Goal: Information Seeking & Learning: Understand process/instructions

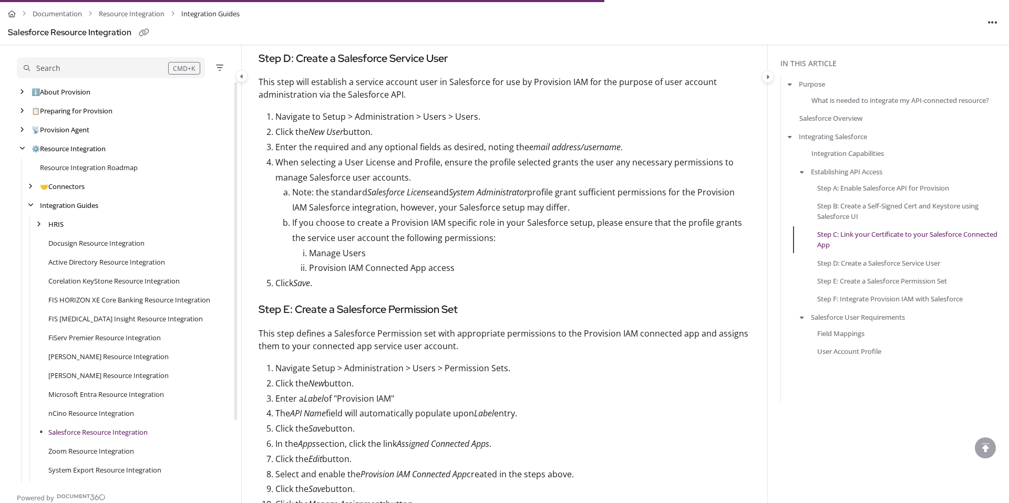
scroll to position [73, 0]
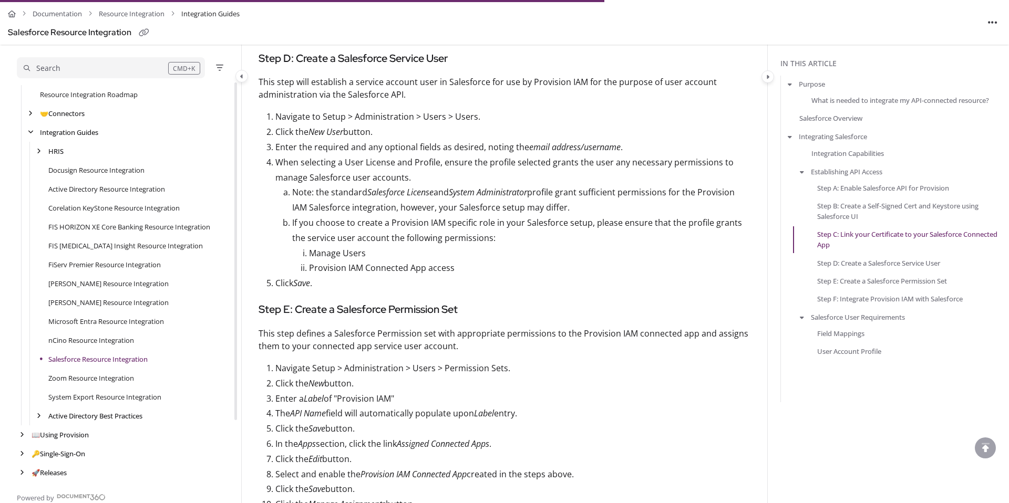
click at [128, 69] on div "Search" at bounding box center [96, 69] width 144 height 12
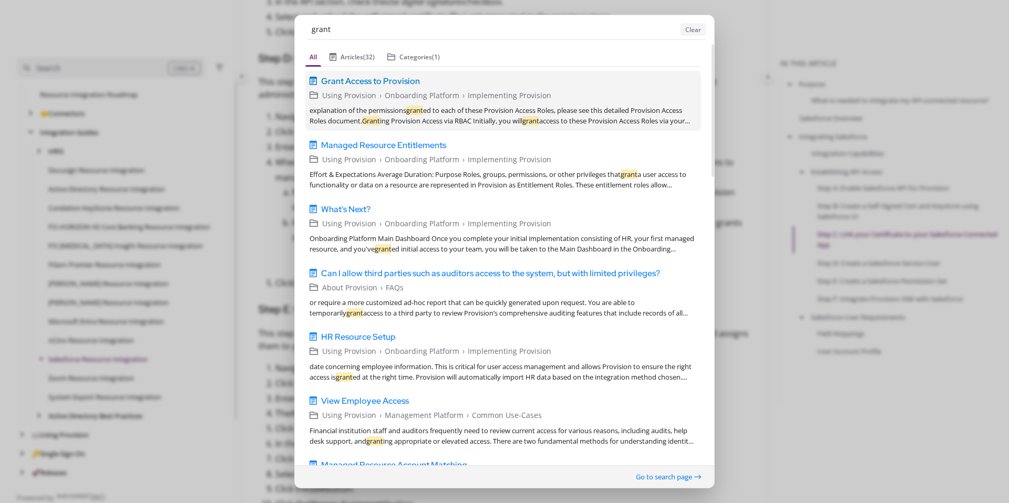
type input "grant"
click at [395, 78] on span "Grant Access to Provision" at bounding box center [370, 81] width 99 height 13
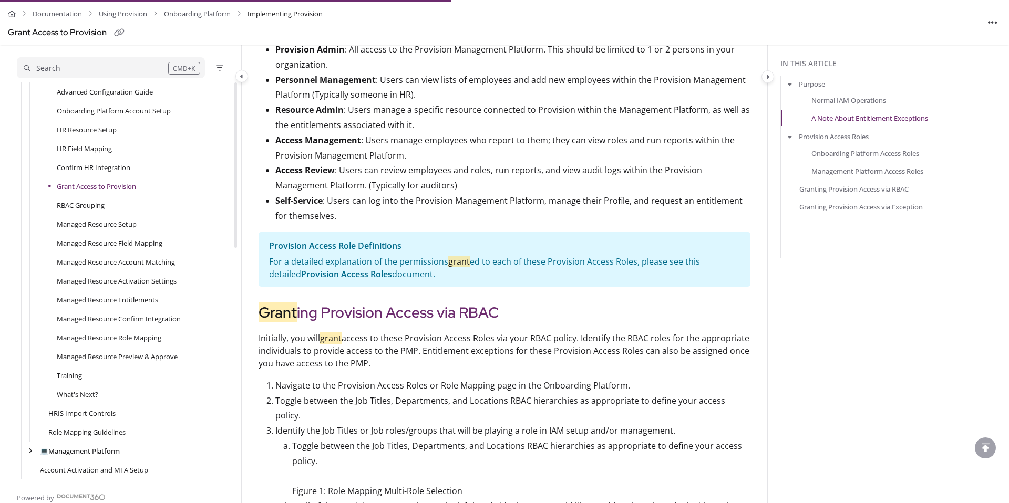
scroll to position [1014, 0]
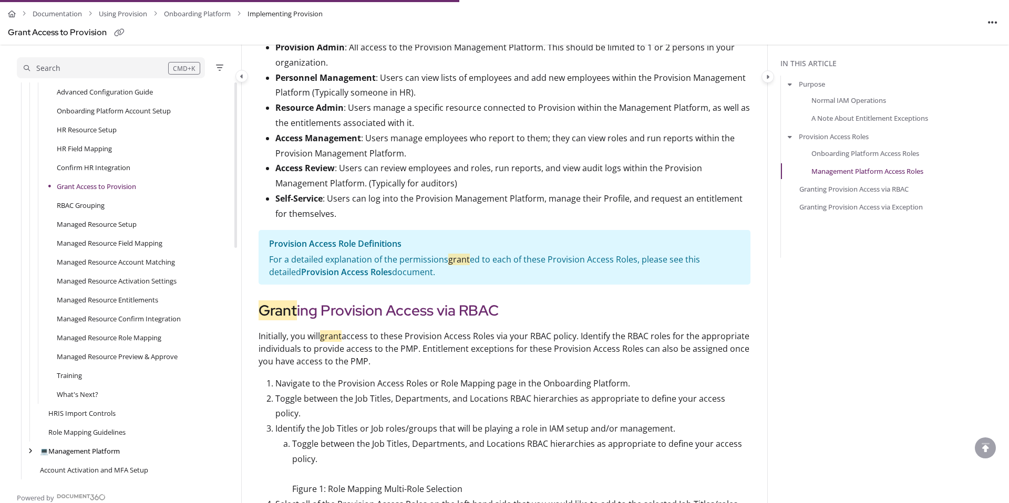
click at [315, 278] on link "Provision Access Roles" at bounding box center [346, 272] width 91 height 12
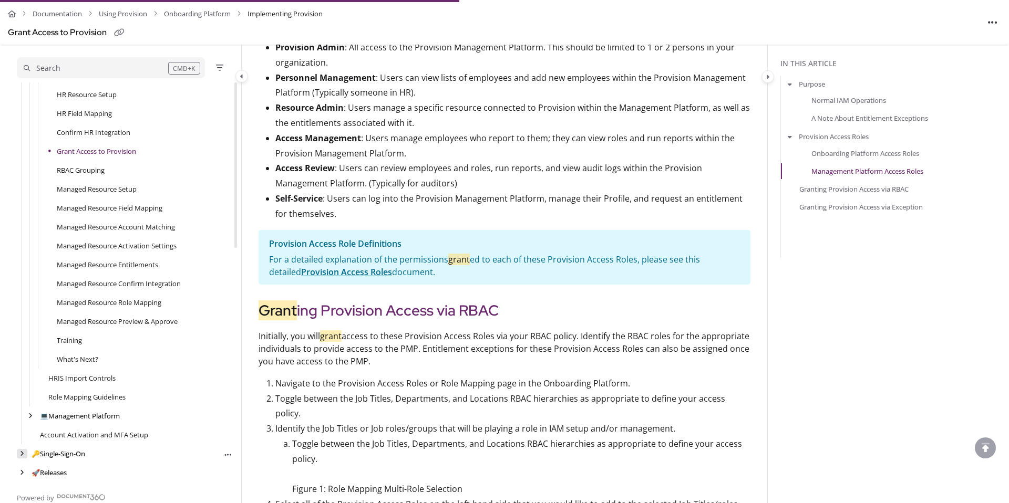
click at [25, 454] on div "arrow" at bounding box center [22, 454] width 11 height 10
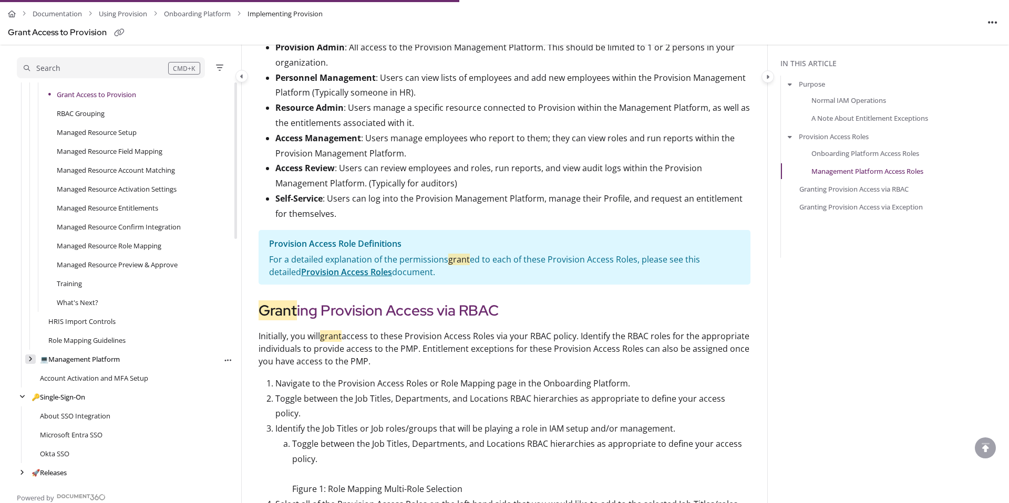
click at [27, 359] on div "arrow" at bounding box center [30, 360] width 11 height 10
click at [40, 378] on icon "arrow" at bounding box center [39, 378] width 4 height 6
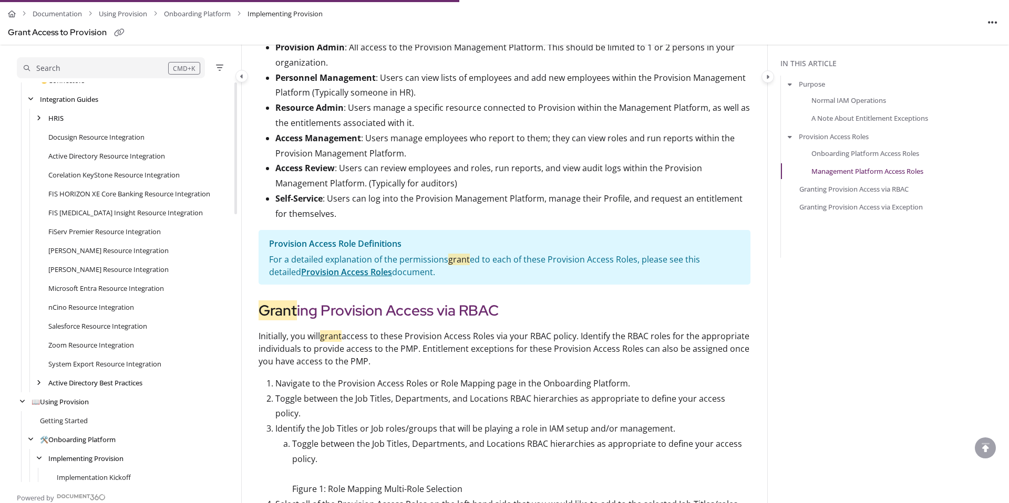
scroll to position [0, 0]
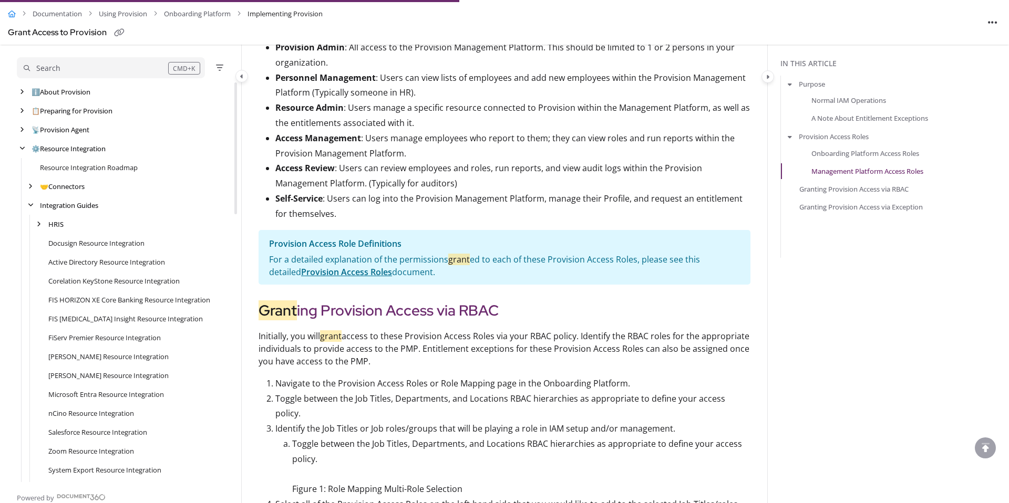
click at [14, 15] on icon "Home" at bounding box center [12, 14] width 8 height 7
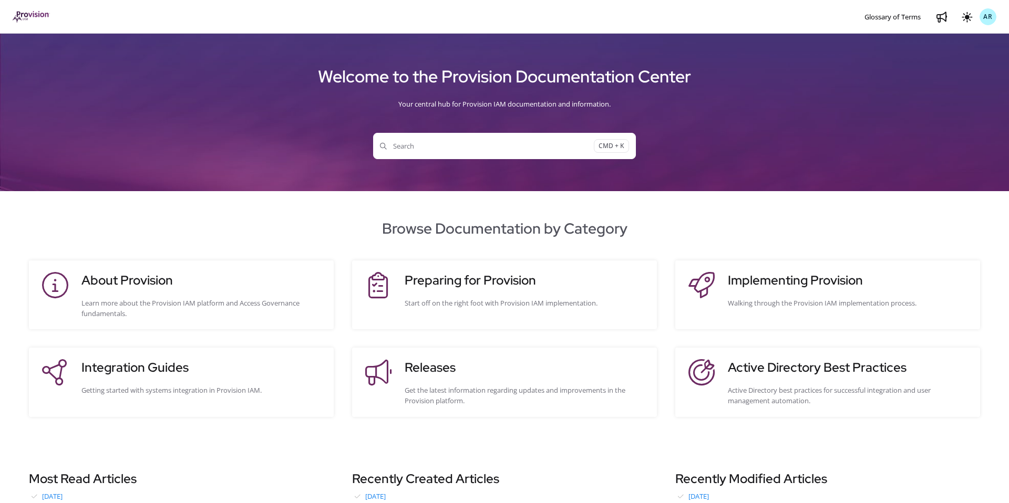
click at [493, 149] on span "Search" at bounding box center [487, 146] width 214 height 11
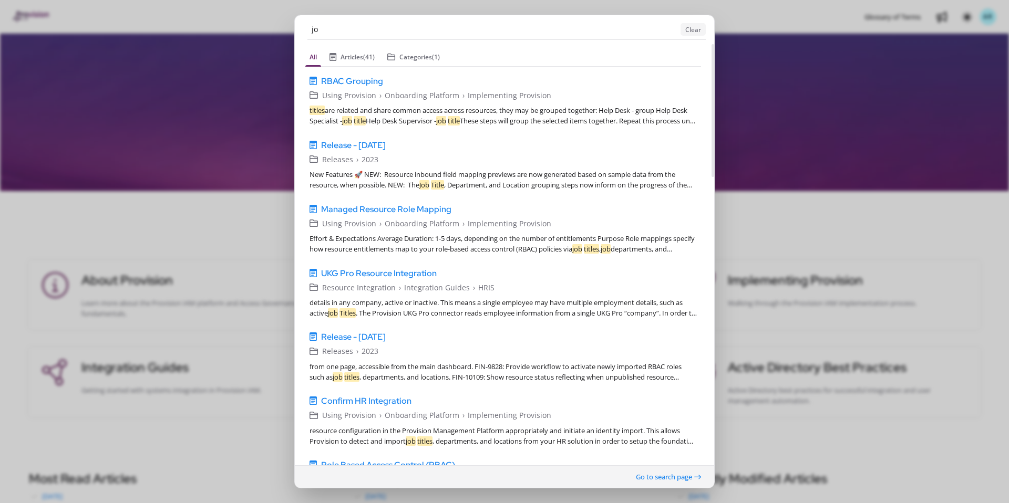
type input "j"
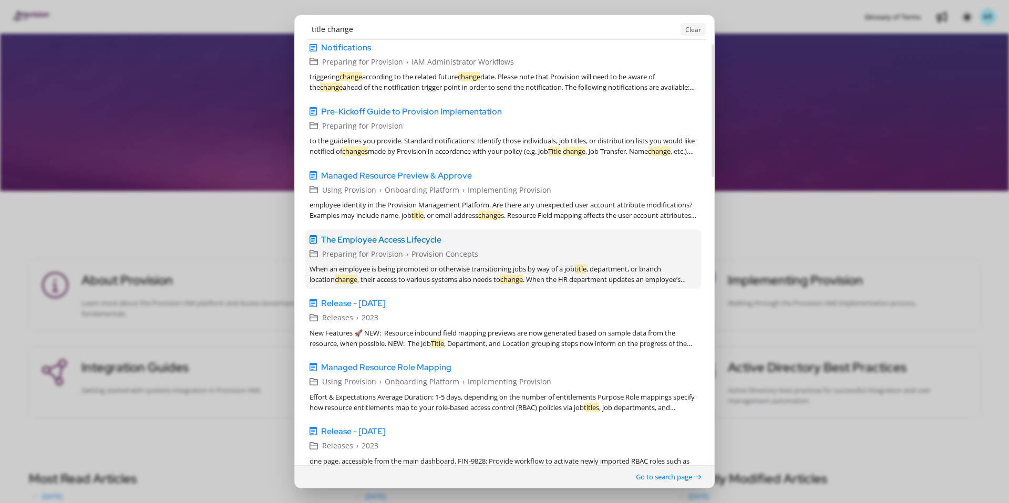
scroll to position [25, 0]
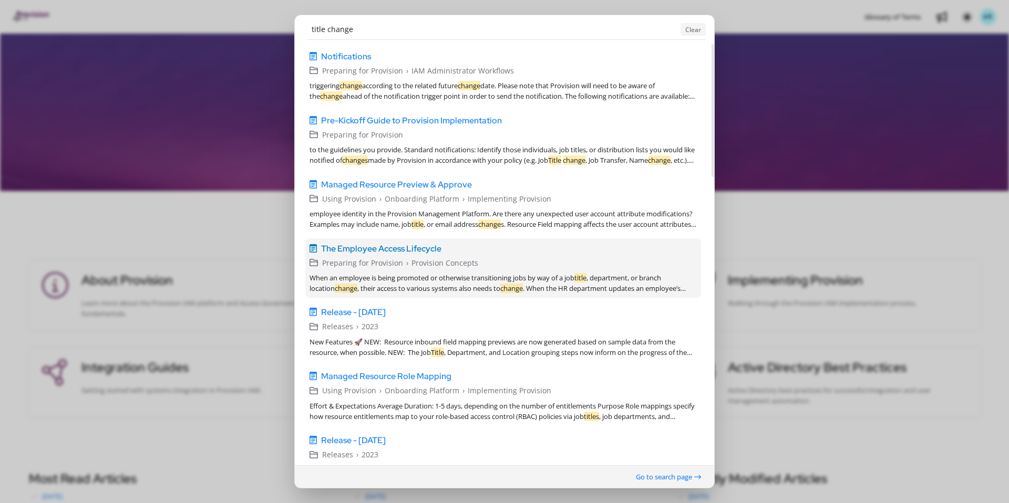
type input "title change"
click at [423, 245] on span "The Employee Access Lifecycle" at bounding box center [381, 248] width 120 height 13
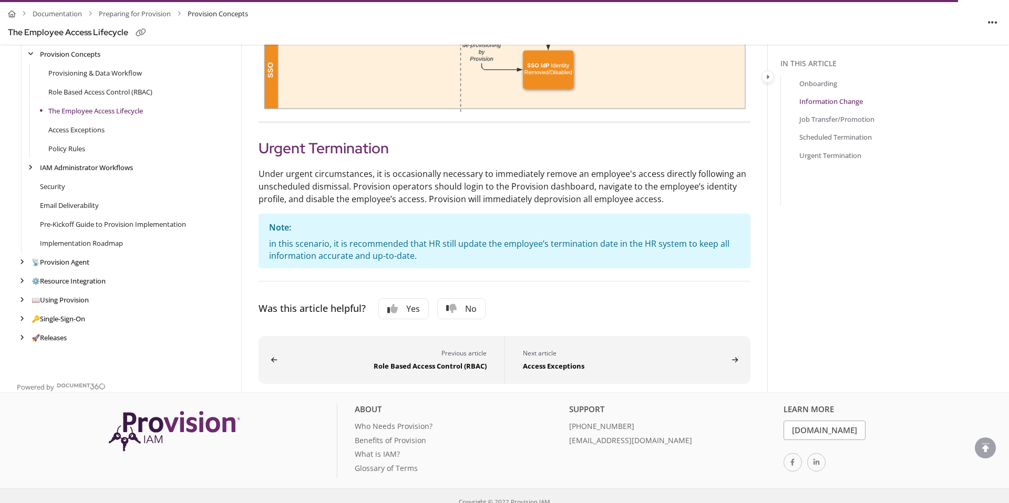
scroll to position [1713, 0]
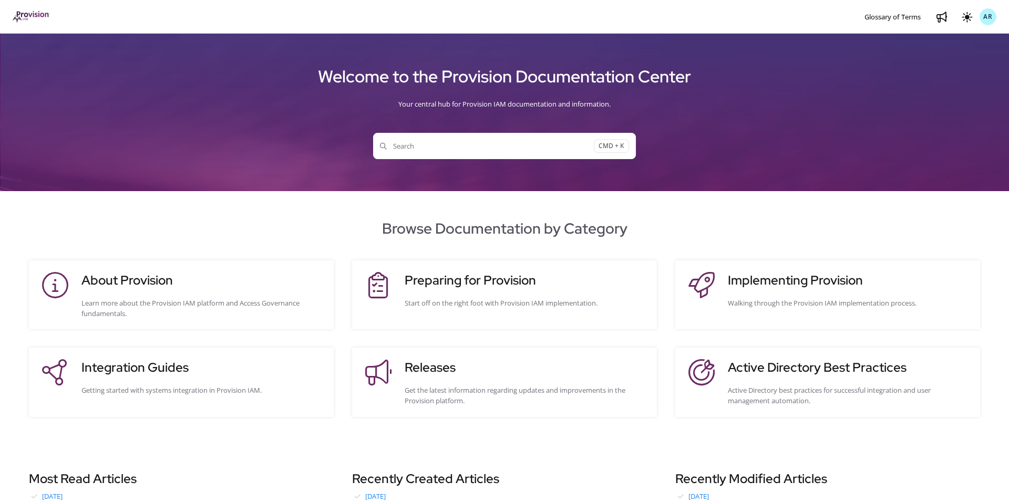
click at [442, 152] on button "Search CMD + K" at bounding box center [504, 146] width 263 height 26
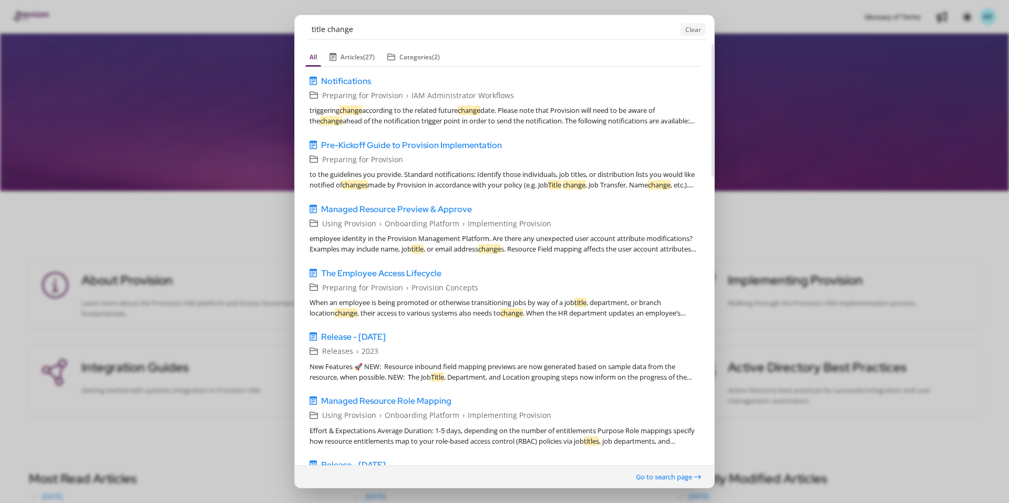
click at [254, 190] on ngb-modal-window "title change Clear All Articles (27) Categories (2) Notifications v1 English Pr…" at bounding box center [504, 251] width 1009 height 503
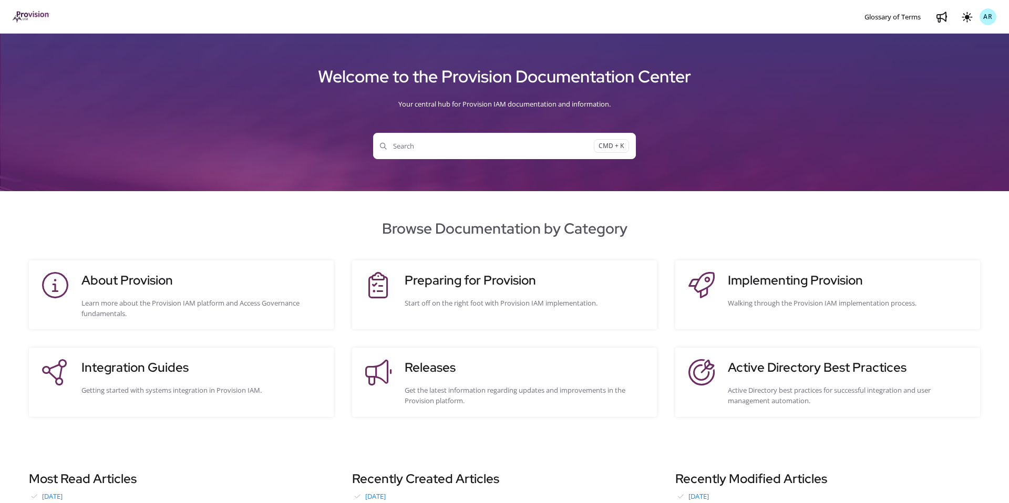
click at [225, 201] on div "Browse Documentation by Category About Provision Learn more about the Provision…" at bounding box center [504, 317] width 1009 height 252
click at [754, 298] on div "Walking through the Provision IAM implementation process." at bounding box center [849, 303] width 242 height 11
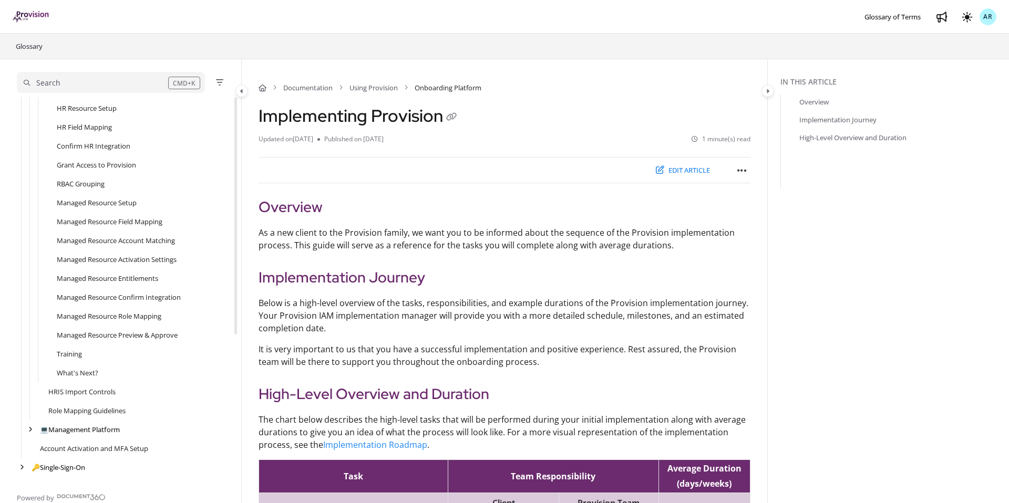
scroll to position [239, 0]
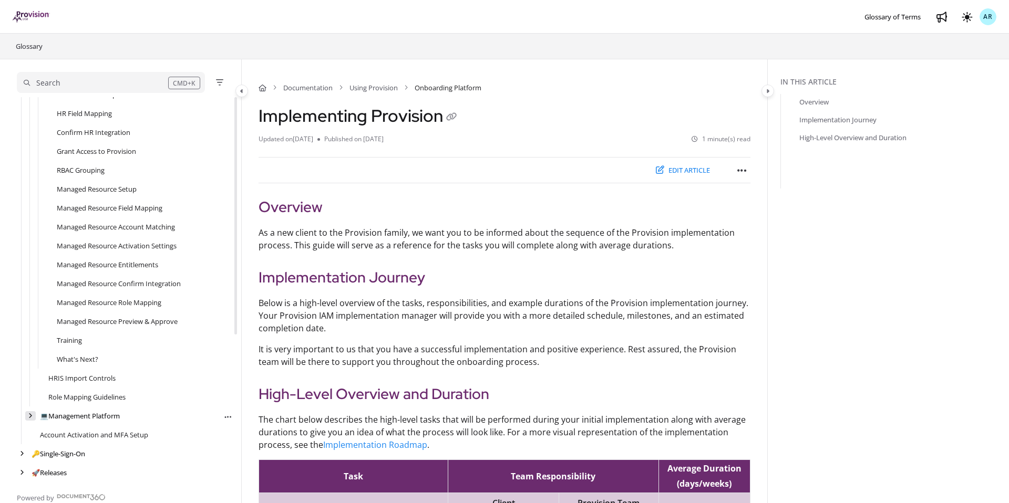
click at [34, 415] on div "arrow" at bounding box center [30, 416] width 11 height 10
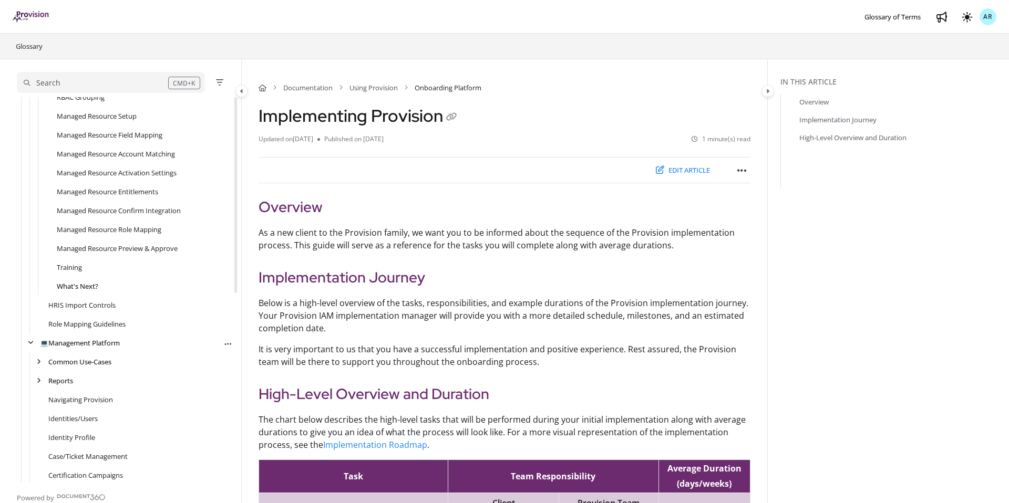
scroll to position [371, 0]
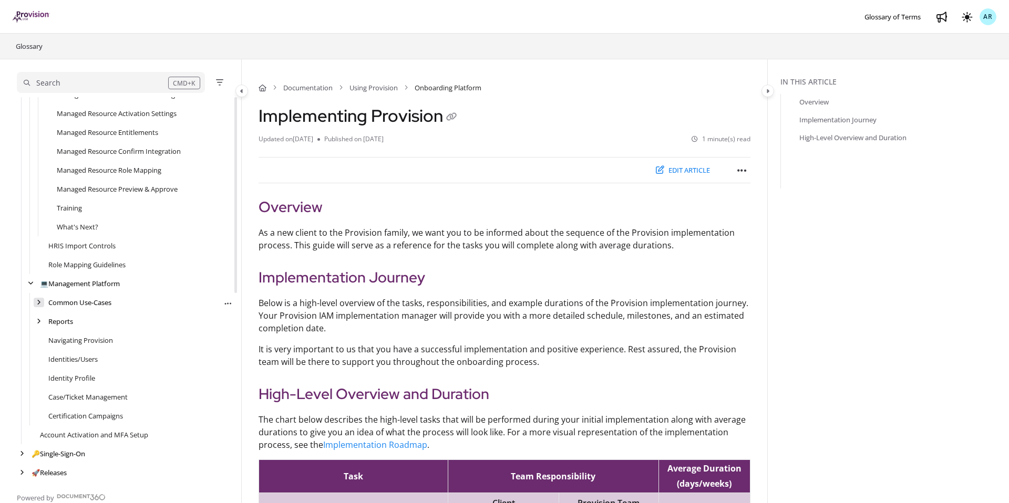
click at [41, 302] on div "arrow" at bounding box center [39, 303] width 11 height 10
click at [81, 323] on link "HRIS Import On-demand" at bounding box center [96, 321] width 78 height 11
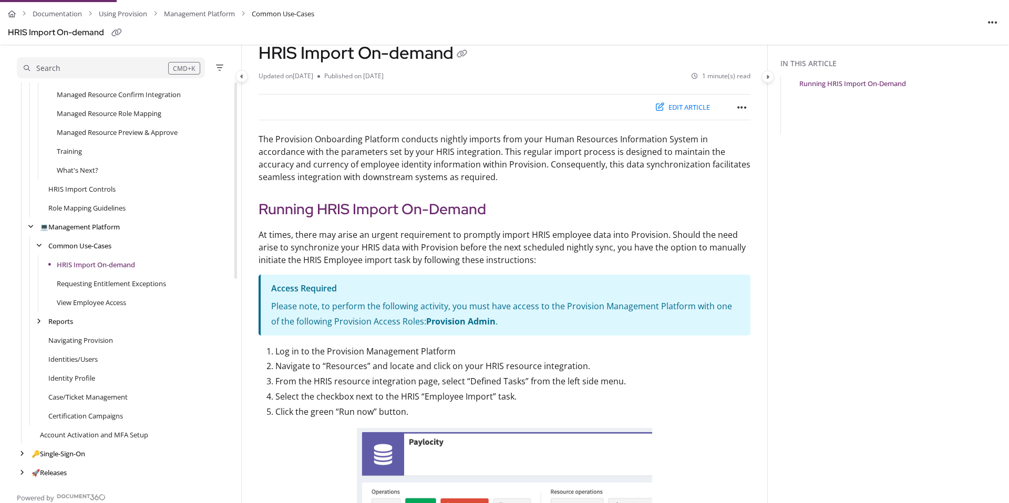
scroll to position [58, 0]
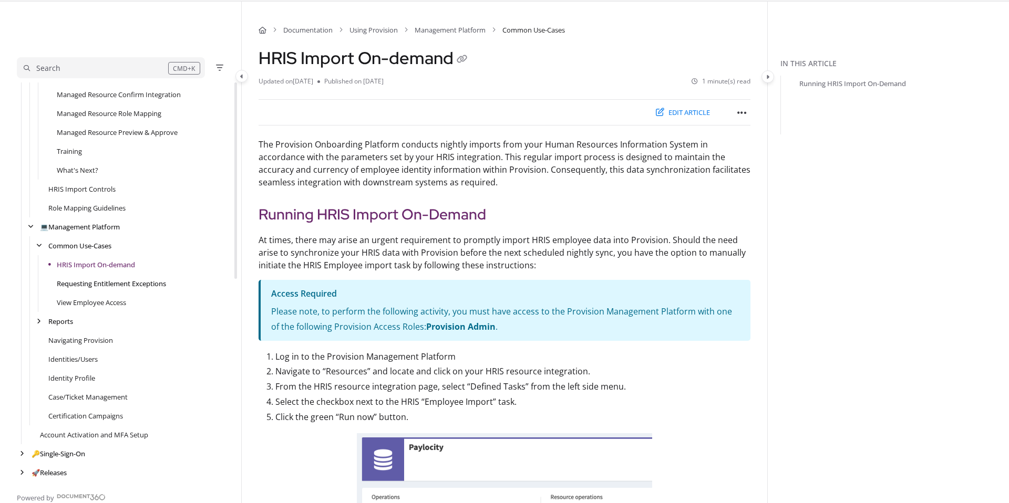
click at [75, 286] on link "Requesting Entitlement Exceptions" at bounding box center [111, 283] width 109 height 11
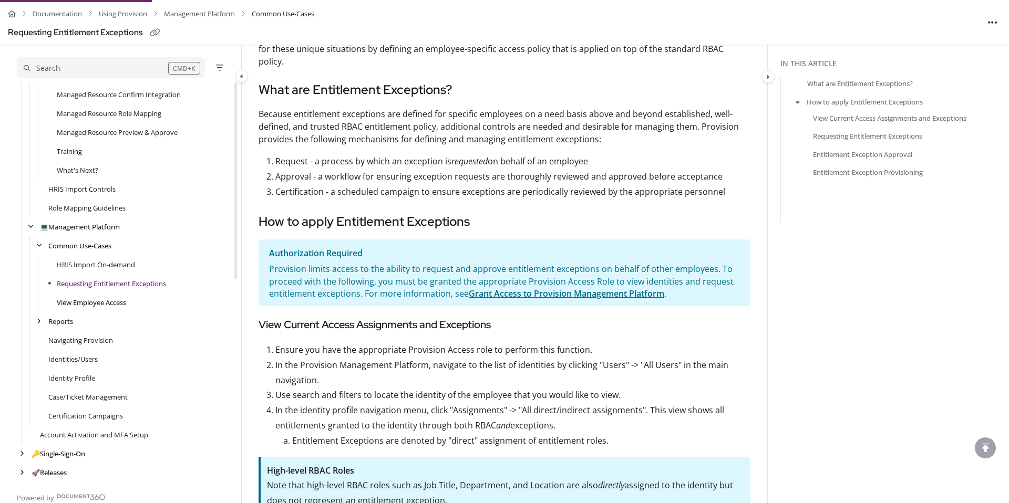
click at [94, 298] on link "View Employee Access" at bounding box center [91, 302] width 69 height 11
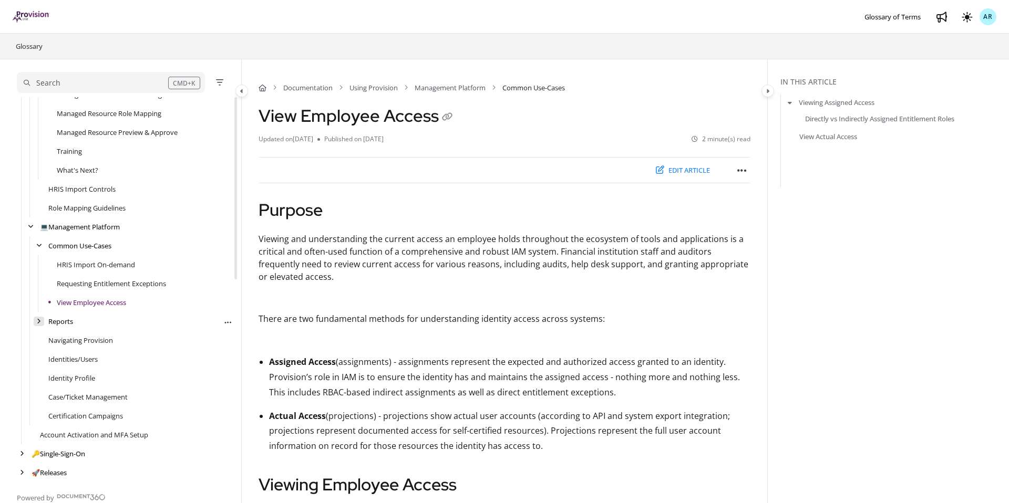
click at [39, 321] on icon "arrow" at bounding box center [39, 321] width 4 height 6
click at [39, 321] on icon "arrow" at bounding box center [39, 321] width 6 height 6
click at [39, 321] on icon "arrow" at bounding box center [39, 321] width 4 height 6
